Goal: Information Seeking & Learning: Learn about a topic

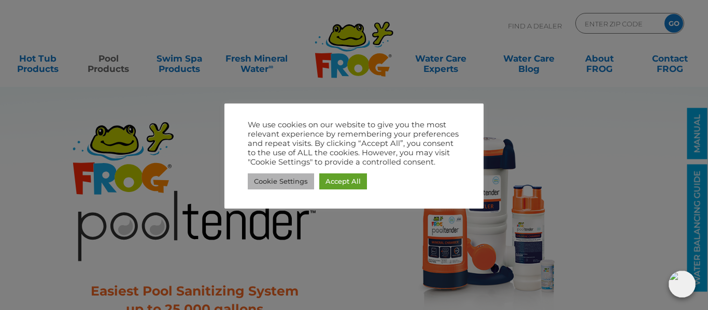
click at [292, 179] on link "Cookie Settings" at bounding box center [281, 182] width 66 height 16
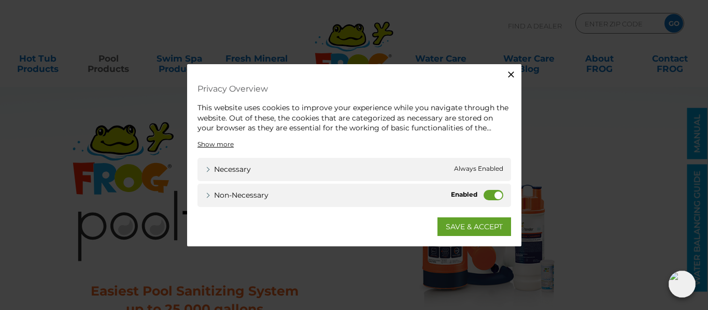
click at [509, 68] on button "Close" at bounding box center [511, 74] width 21 height 21
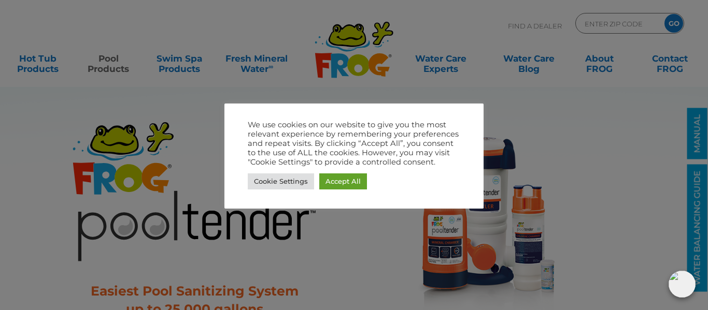
click at [167, 215] on div at bounding box center [354, 155] width 708 height 310
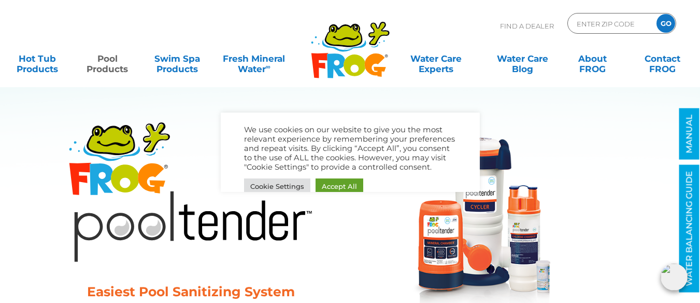
click at [107, 173] on img at bounding box center [190, 191] width 251 height 148
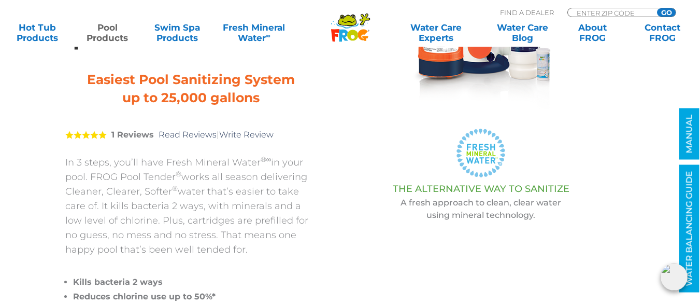
scroll to position [212, 0]
click at [236, 163] on p "In 3 steps, you’ll have Fresh Mineral Water ®∞ in your pool. FROG Pool Tender ®…" at bounding box center [190, 205] width 251 height 102
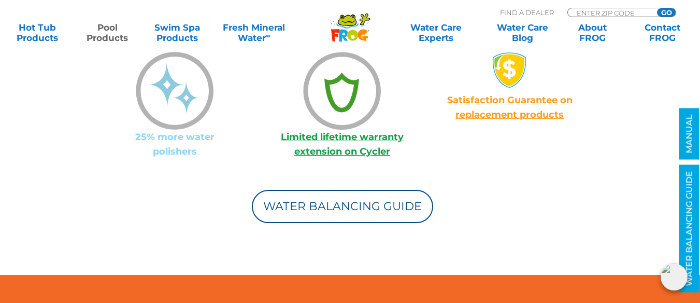
scroll to position [1084, 0]
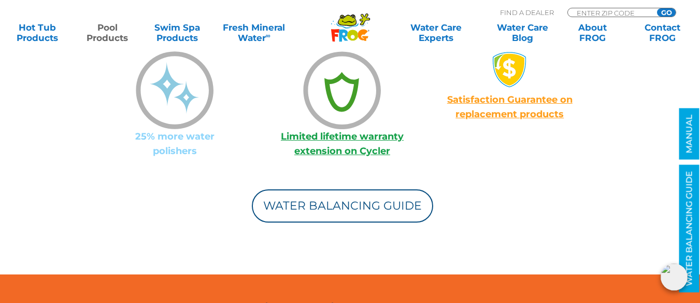
click at [112, 31] on link "Pool Products" at bounding box center [107, 32] width 54 height 21
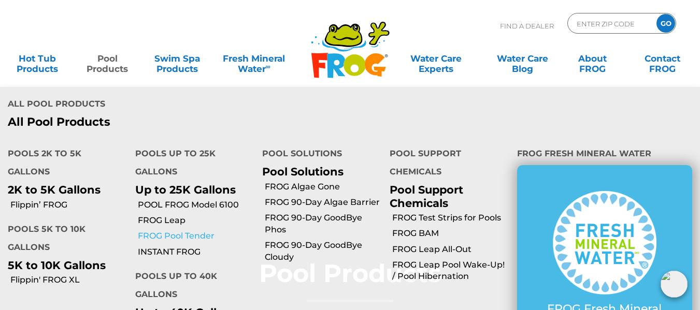
click at [195, 231] on link "FROG Pool Tender" at bounding box center [196, 236] width 117 height 11
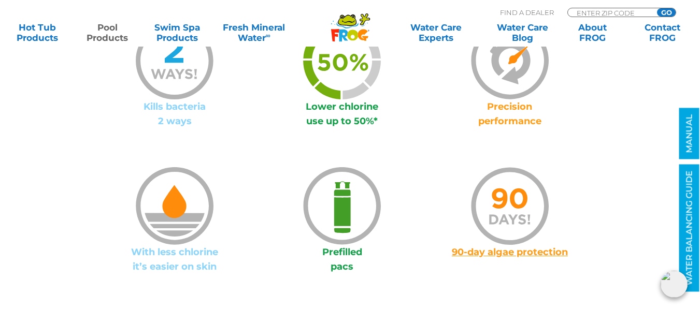
scroll to position [823, 0]
click at [302, 131] on div "Prefilled pacs" at bounding box center [342, 201] width 167 height 146
drag, startPoint x: 286, startPoint y: 127, endPoint x: 375, endPoint y: 216, distance: 125.3
click at [375, 216] on div "Prefilled pacs" at bounding box center [342, 201] width 167 height 146
click at [404, 261] on p "Prefilled pacs" at bounding box center [342, 259] width 167 height 29
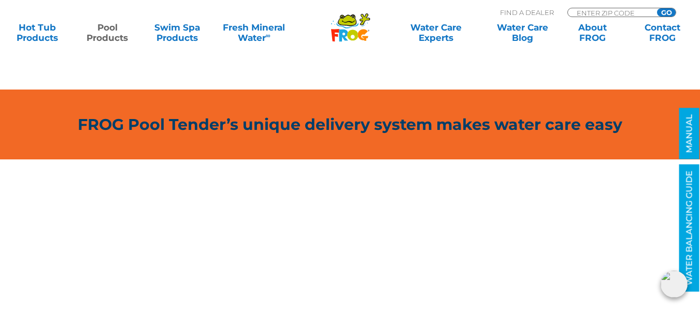
scroll to position [1269, 0]
